Goal: Task Accomplishment & Management: Manage account settings

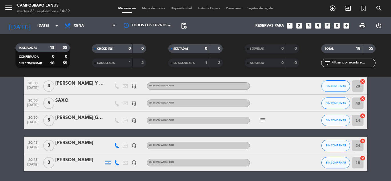
scroll to position [258, 0]
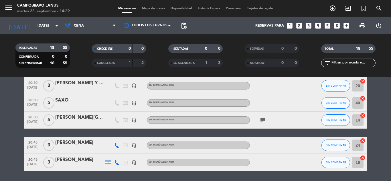
click at [86, 162] on div "[PERSON_NAME]" at bounding box center [79, 159] width 49 height 7
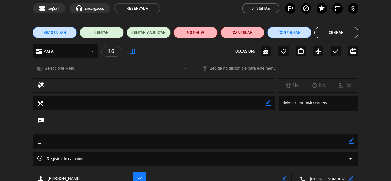
scroll to position [57, 0]
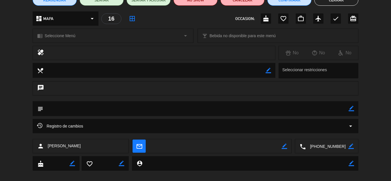
click at [353, 110] on icon "border_color" at bounding box center [351, 108] width 5 height 5
type textarea "QUIERE SER ATENDIDO POR [PERSON_NAME]"
click at [352, 107] on icon at bounding box center [351, 108] width 5 height 5
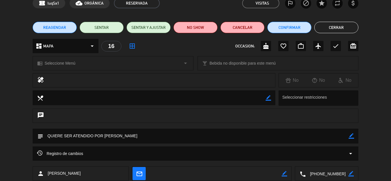
scroll to position [0, 0]
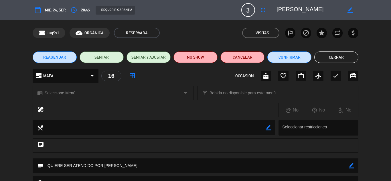
click at [344, 60] on button "Cerrar" at bounding box center [336, 57] width 44 height 11
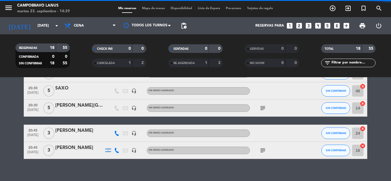
scroll to position [276, 0]
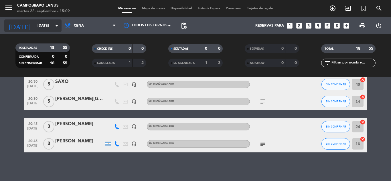
click at [49, 29] on input "[DATE]" at bounding box center [59, 26] width 48 height 10
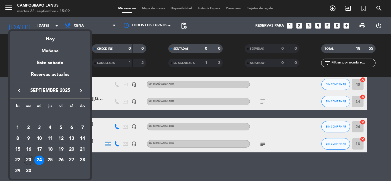
click at [27, 159] on div "23" at bounding box center [29, 161] width 10 height 10
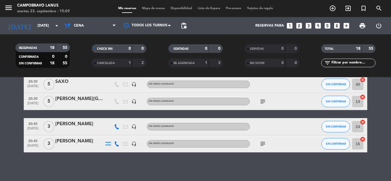
type input "[DATE]"
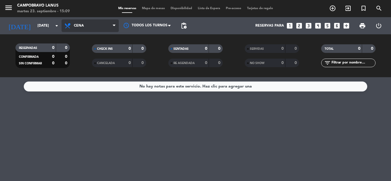
click at [81, 24] on span "Cena" at bounding box center [79, 26] width 10 height 4
click at [80, 56] on div "menu CAMPOBRAVO [PERSON_NAME] [DATE] 23. septiembre - 15:09 Mis reservas Mapa d…" at bounding box center [195, 38] width 391 height 77
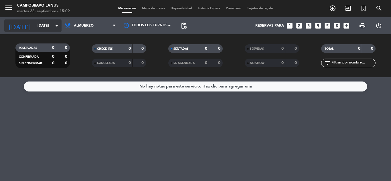
click at [35, 28] on input "[DATE]" at bounding box center [59, 26] width 48 height 10
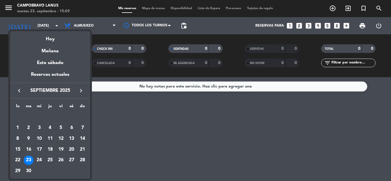
click at [147, 143] on div at bounding box center [195, 90] width 391 height 181
